Goal: Task Accomplishment & Management: Manage account settings

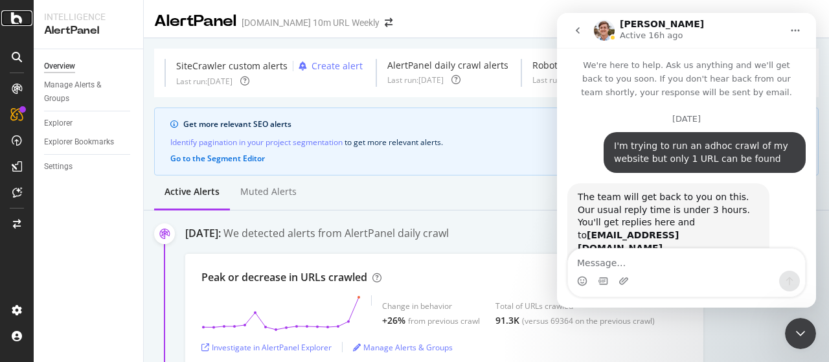
click at [27, 24] on div at bounding box center [16, 18] width 31 height 16
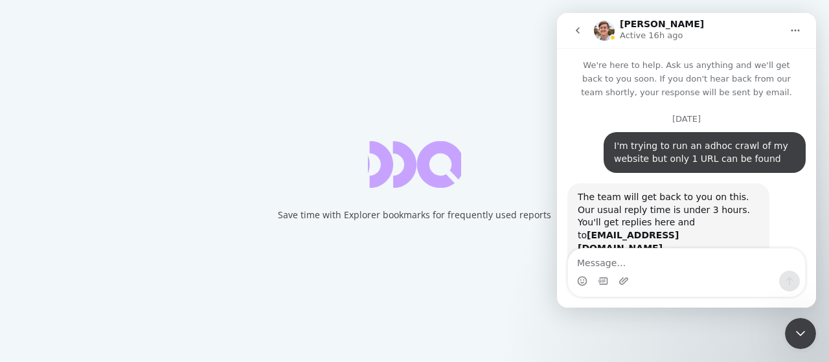
click at [799, 333] on icon "Close Intercom Messenger" at bounding box center [801, 334] width 16 height 16
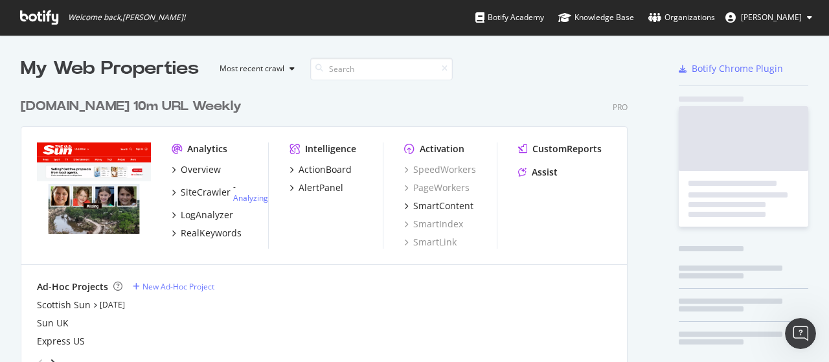
scroll to position [1434, 607]
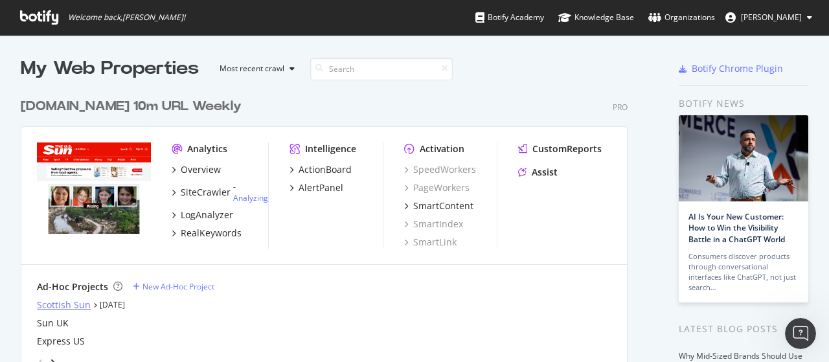
click at [50, 308] on div "Scottish Sun" at bounding box center [64, 305] width 54 height 13
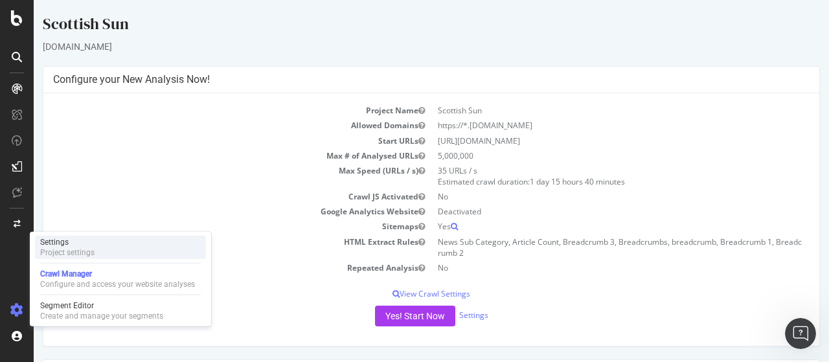
click at [62, 249] on div "Project settings" at bounding box center [67, 252] width 54 height 10
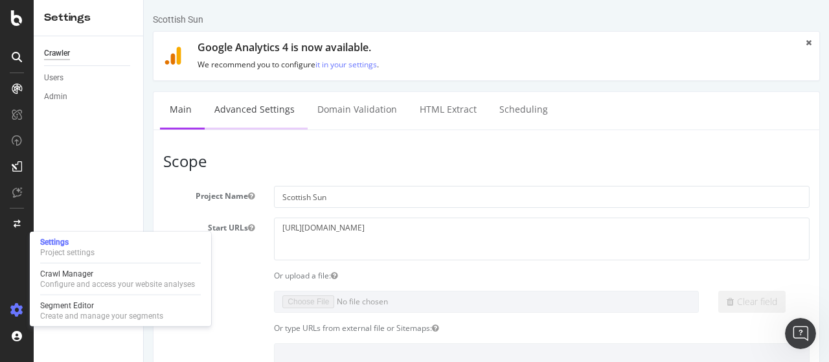
click at [271, 112] on link "Advanced Settings" at bounding box center [255, 110] width 100 height 36
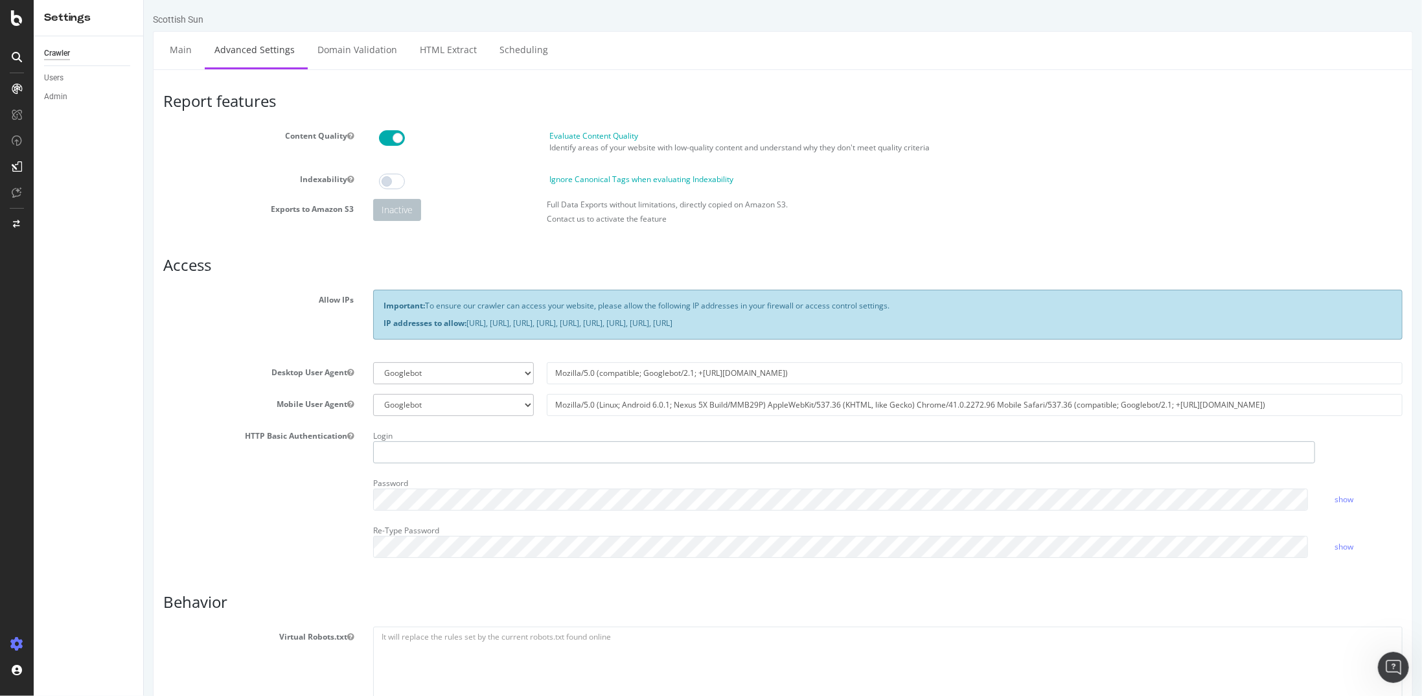
type input "kdeng"
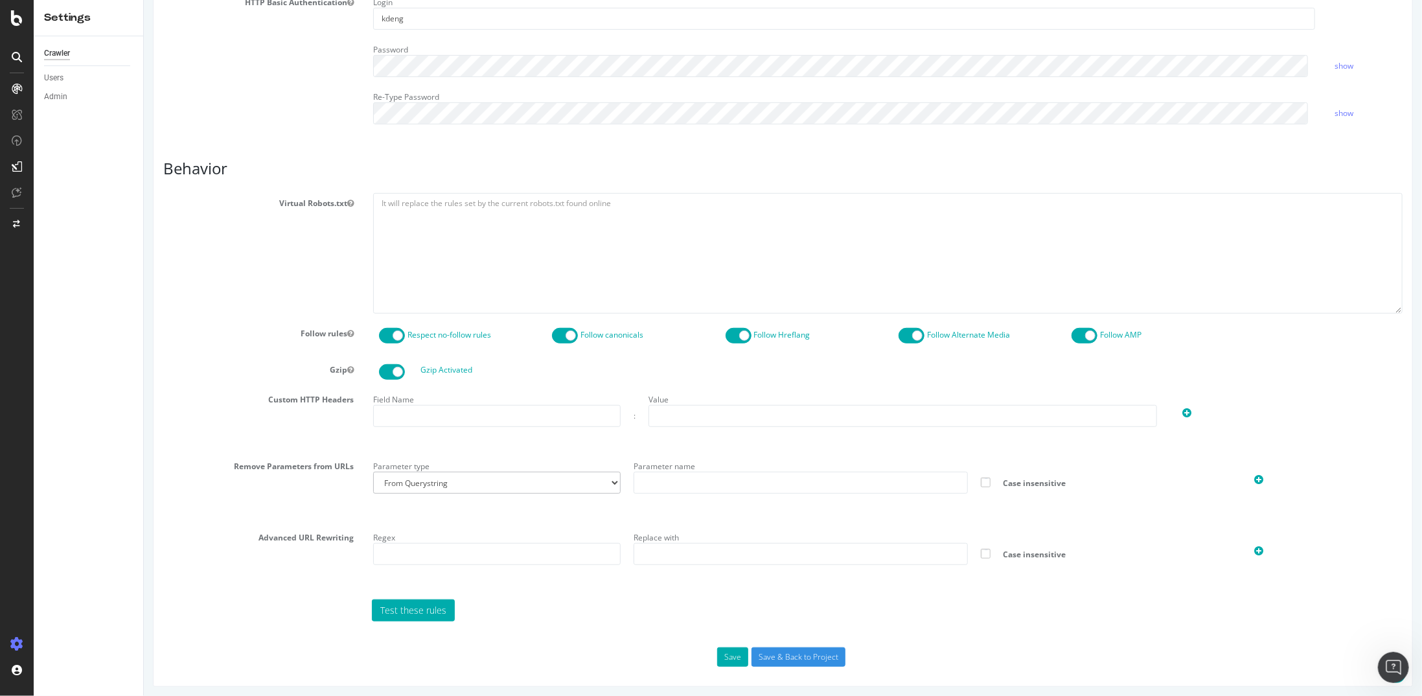
click at [828, 361] on icon "Open Intercom Messenger" at bounding box center [1392, 666] width 21 height 21
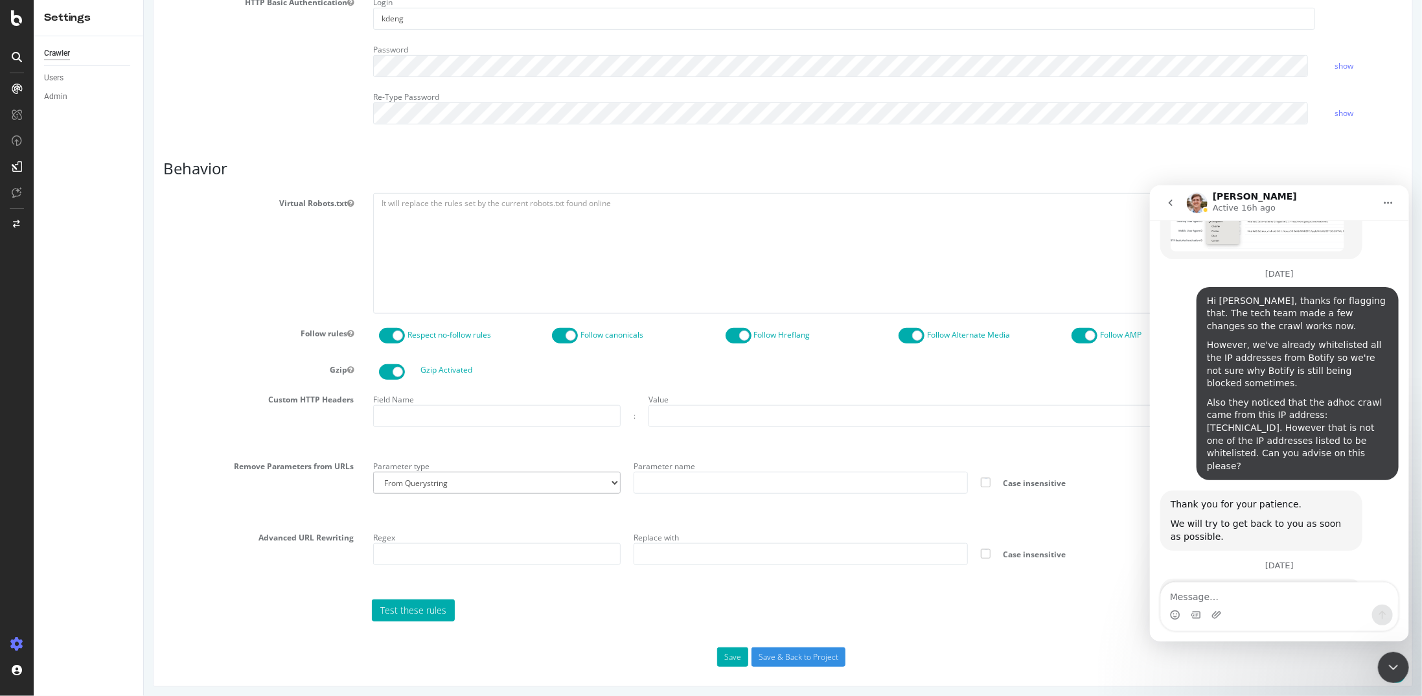
scroll to position [1617, 0]
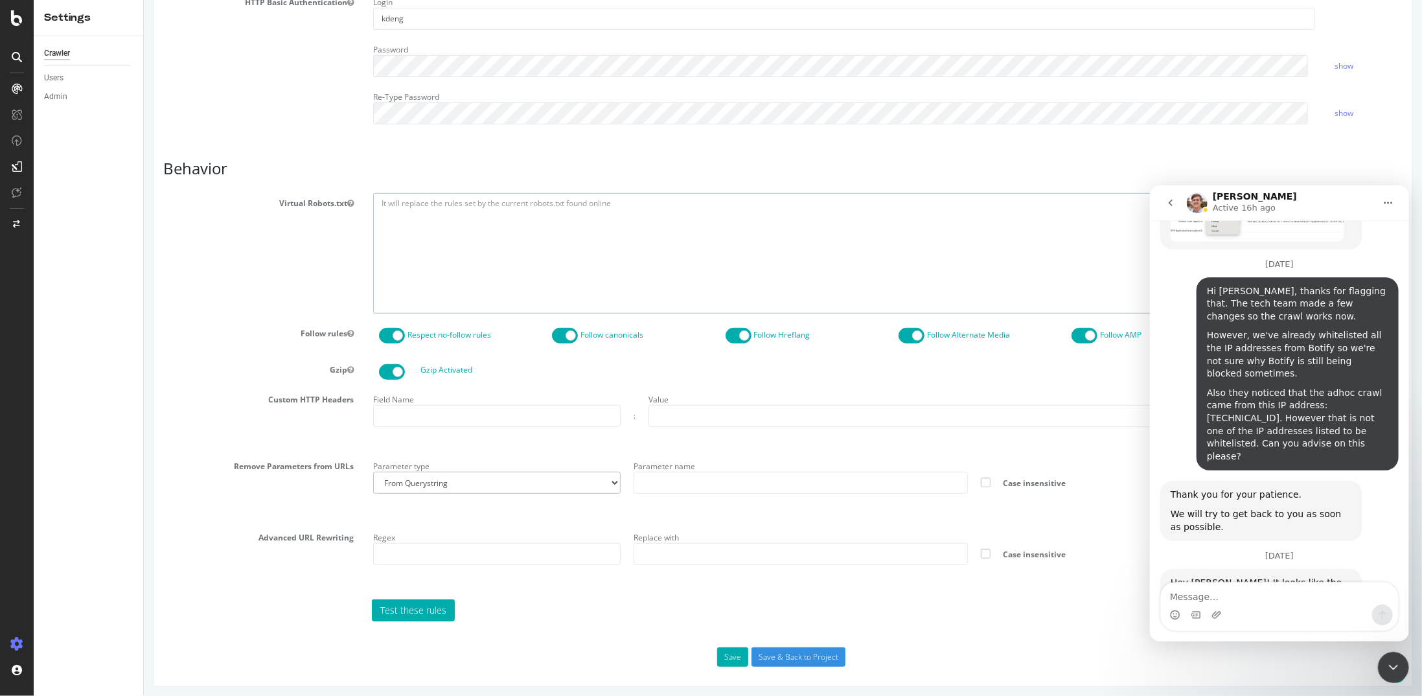
click at [186, 268] on div "Virtual Robots.txt" at bounding box center [782, 253] width 1259 height 120
click at [200, 361] on div "Custom HTTP Headers Field Name : Value" at bounding box center [782, 417] width 1259 height 57
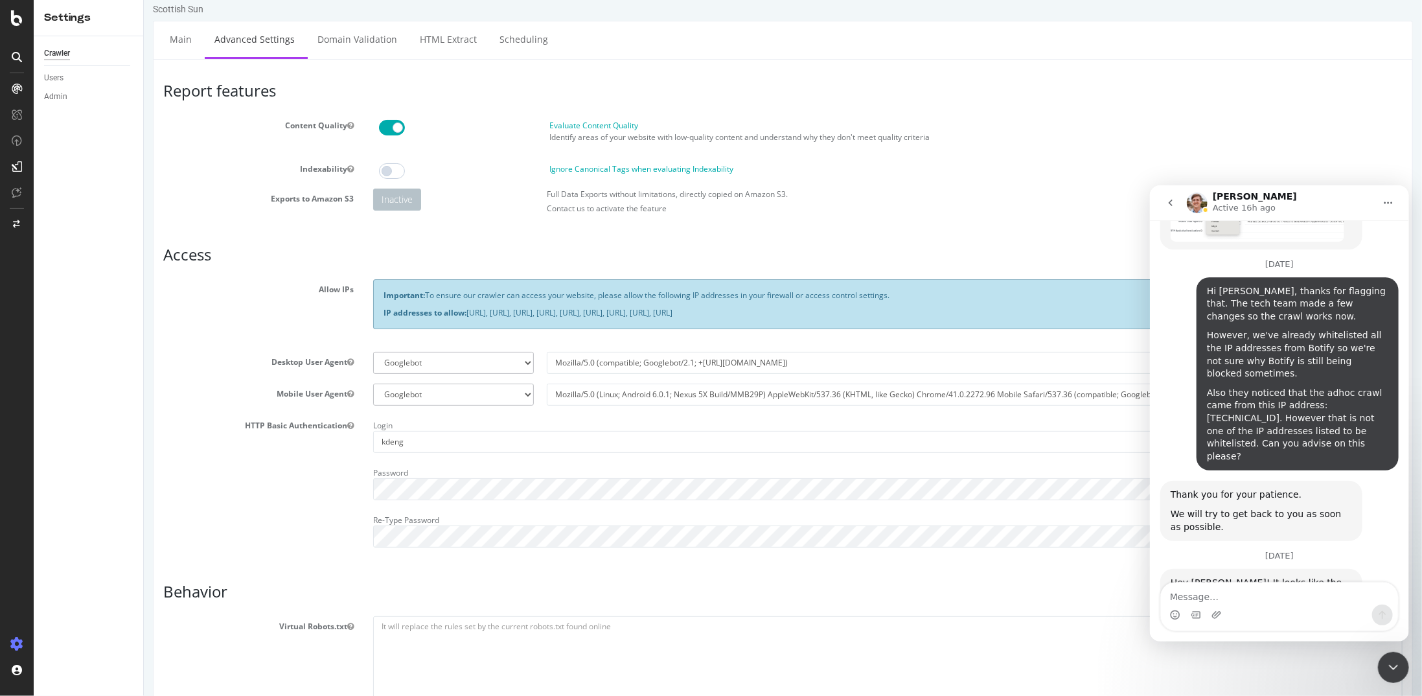
scroll to position [0, 0]
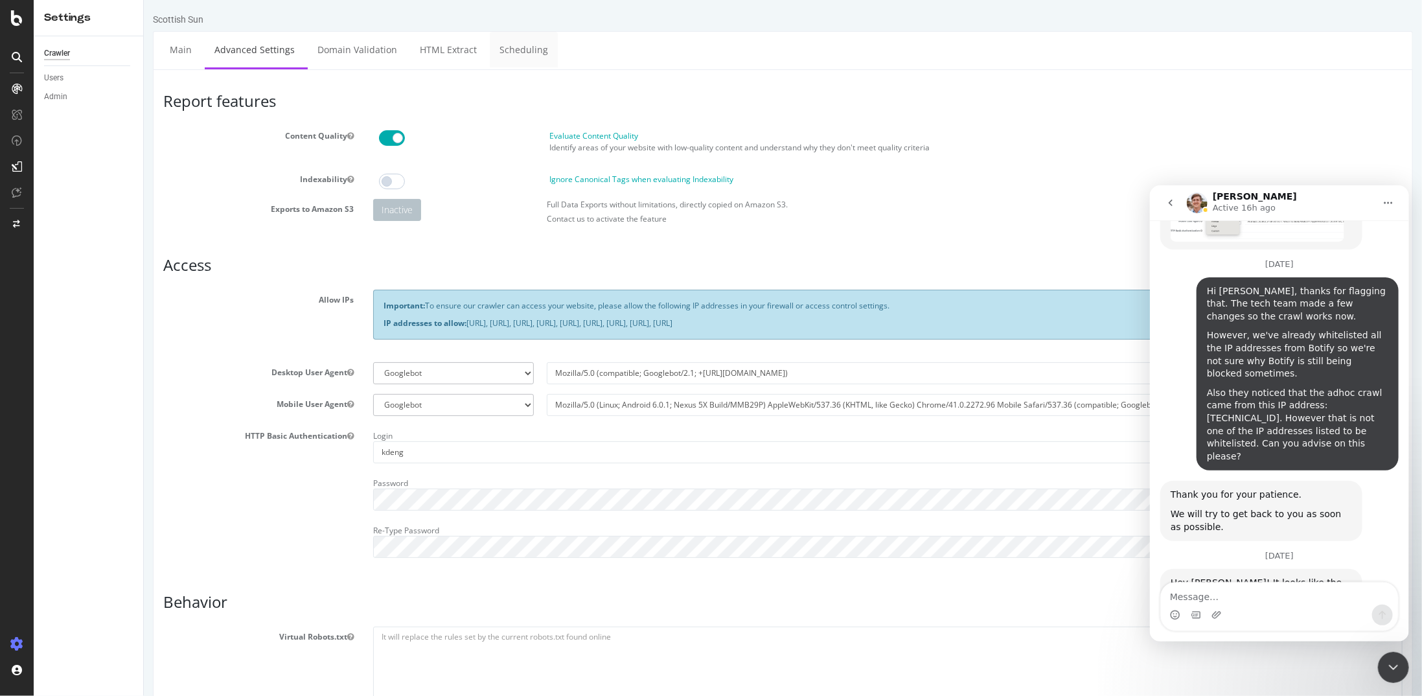
click at [526, 54] on link "Scheduling" at bounding box center [523, 50] width 68 height 36
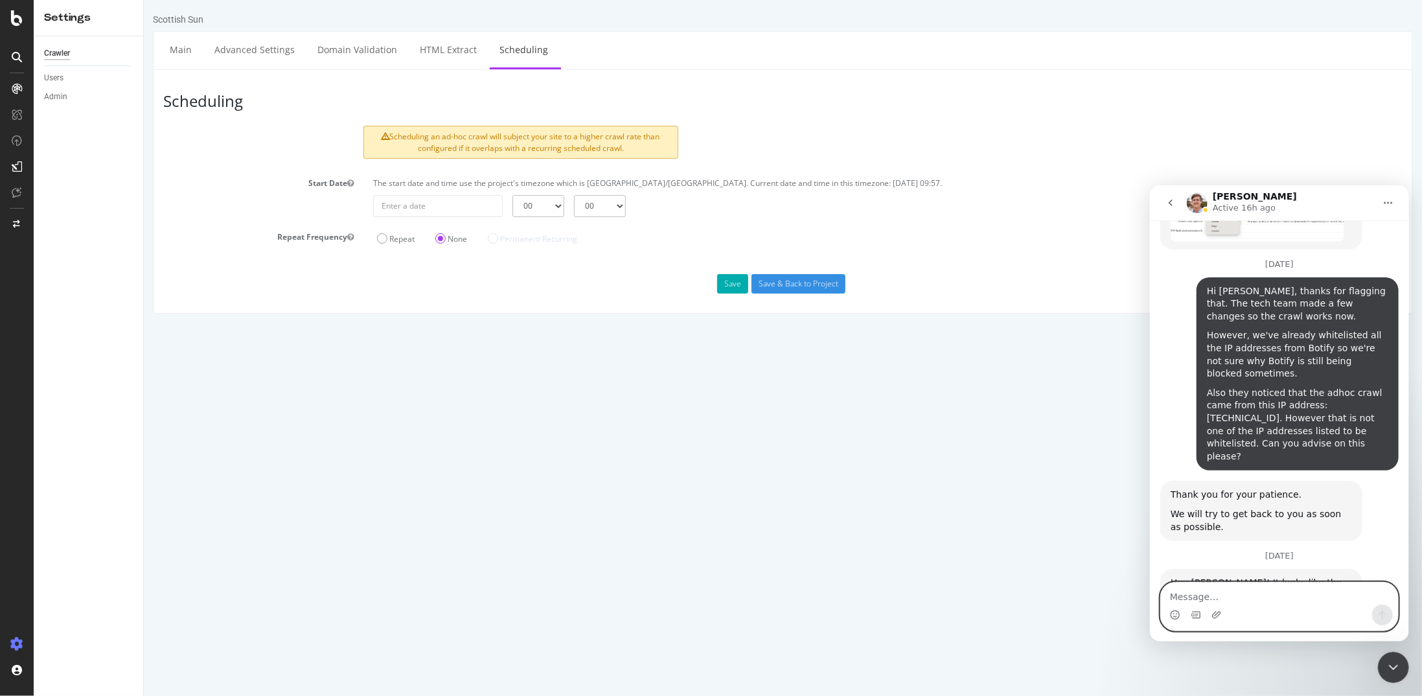
click at [828, 361] on textarea "Message…" at bounding box center [1278, 593] width 237 height 22
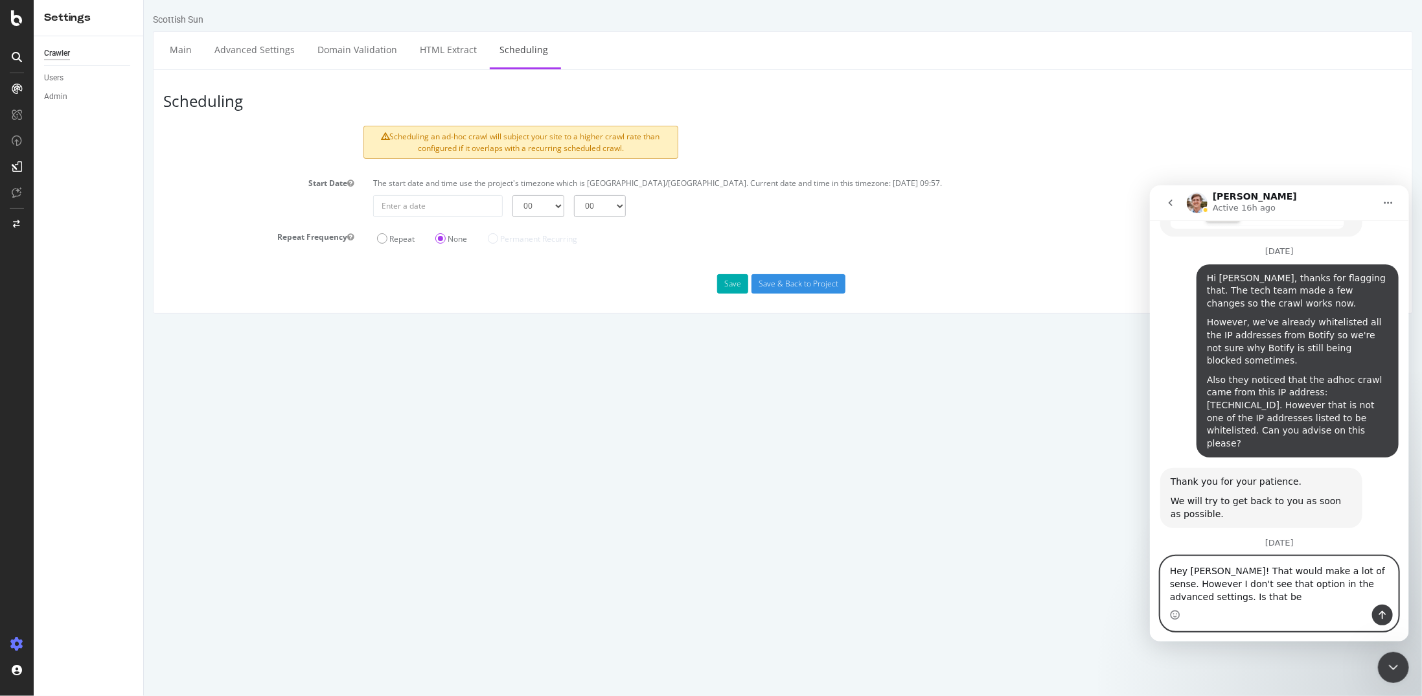
scroll to position [1643, 0]
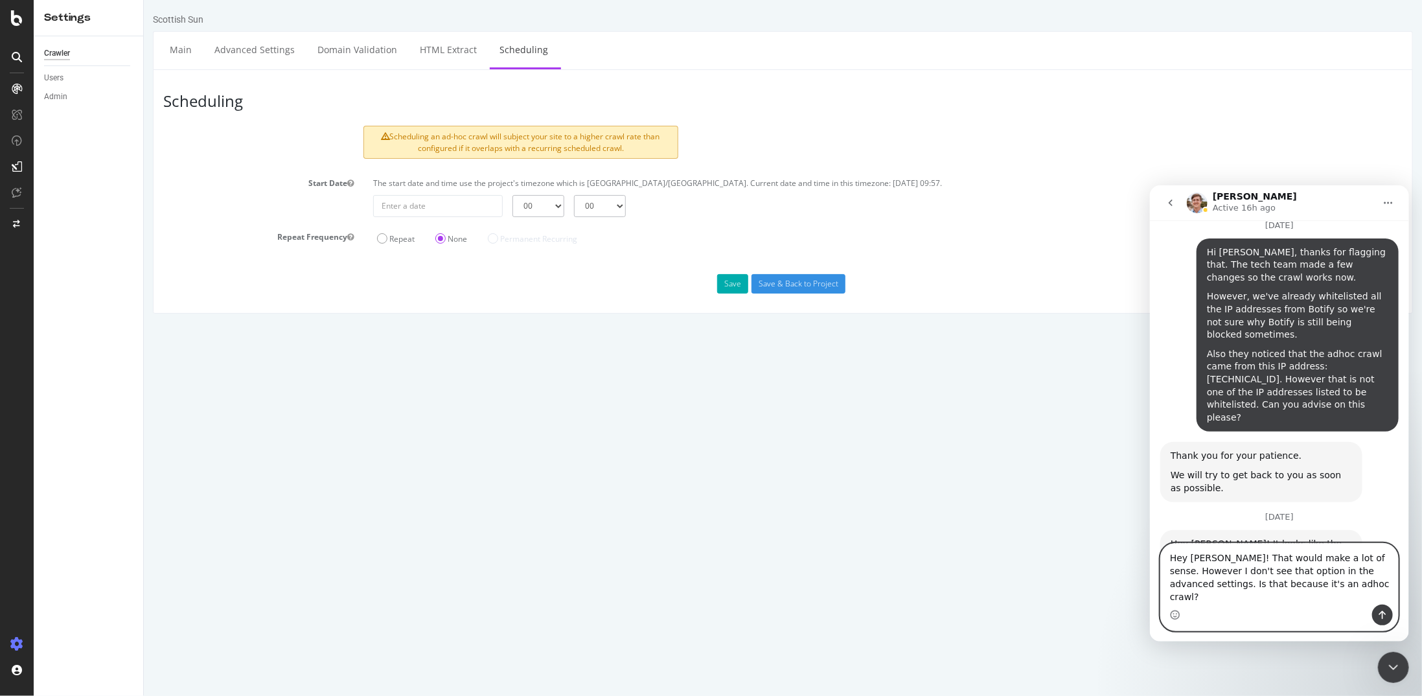
type textarea "Hey Steve! That would make a lot of sense. However I don't see that option in t…"
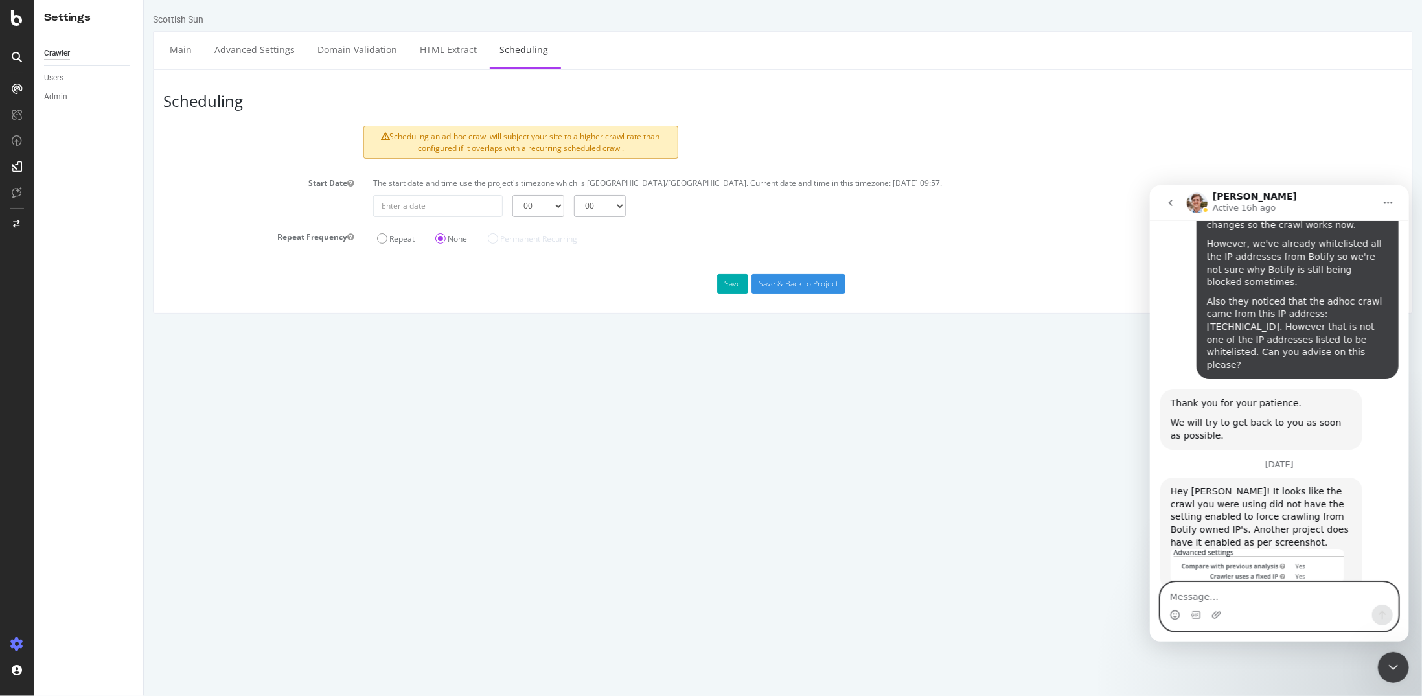
scroll to position [1711, 0]
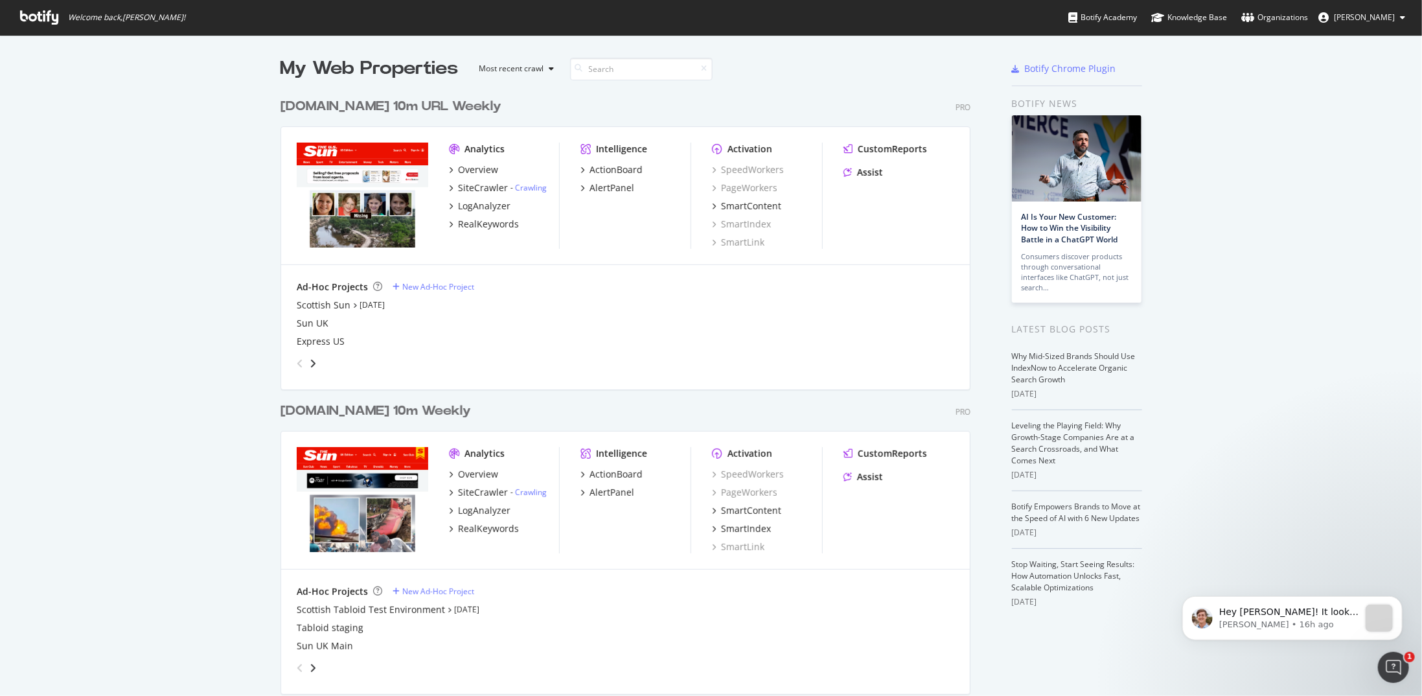
scroll to position [686, 1402]
click at [1404, 599] on button "Dismiss notification" at bounding box center [1397, 599] width 17 height 17
